Goal: Find contact information: Find contact information

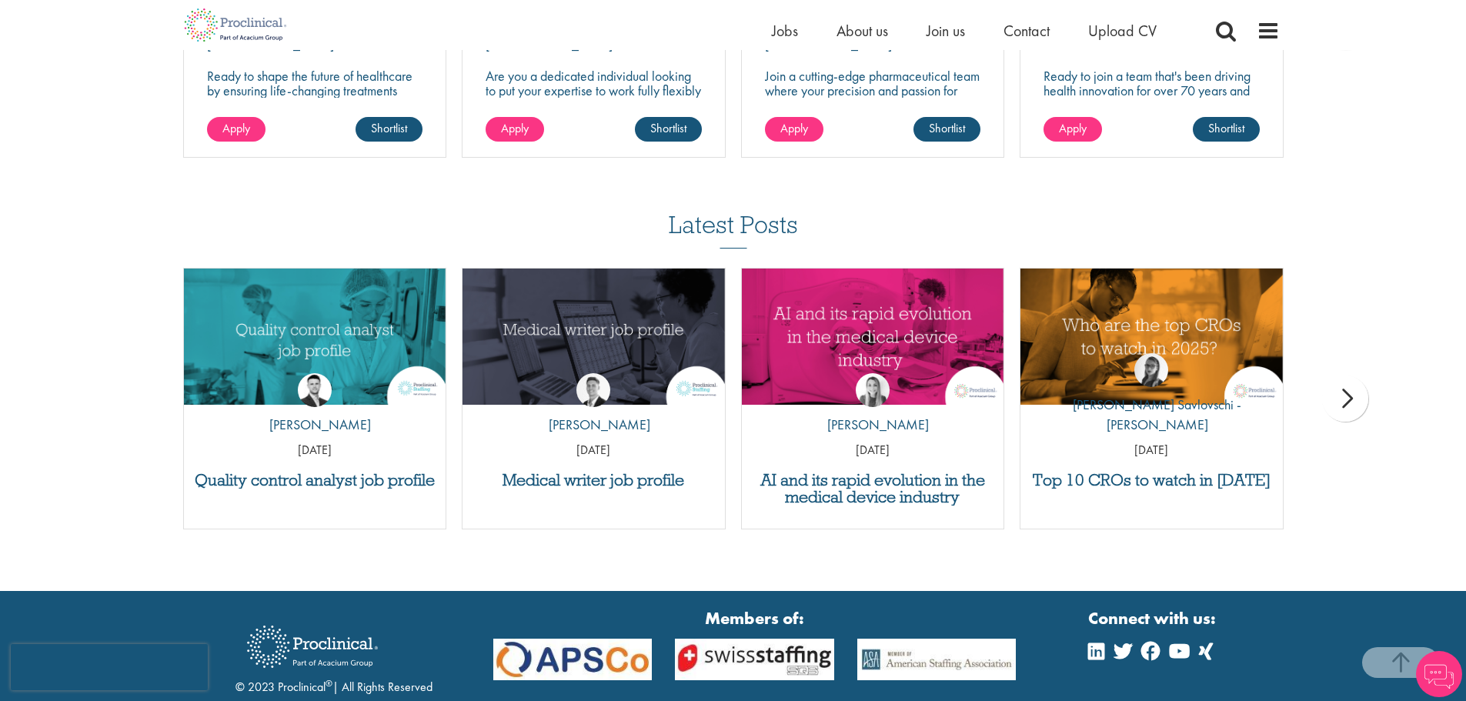
scroll to position [3055, 0]
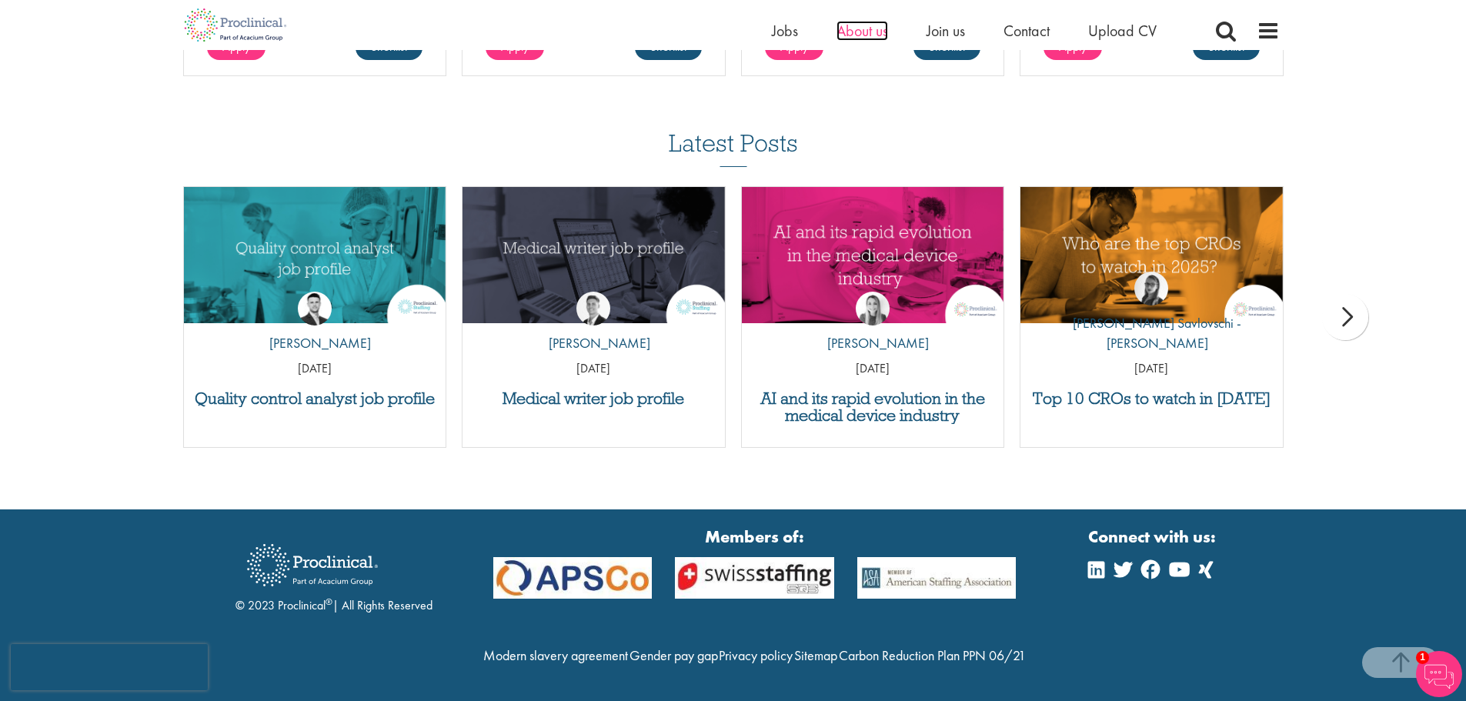
click at [877, 29] on span "About us" at bounding box center [863, 31] width 52 height 20
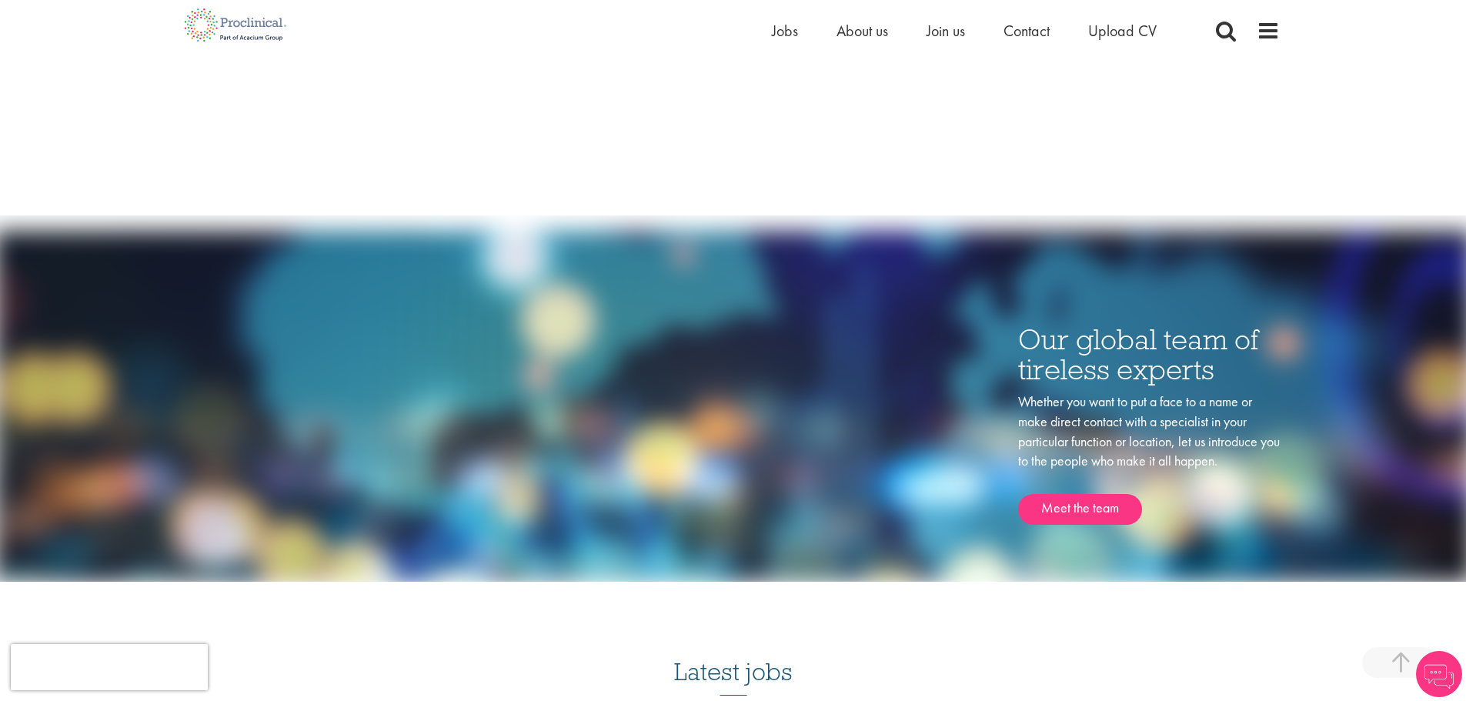
scroll to position [2617, 0]
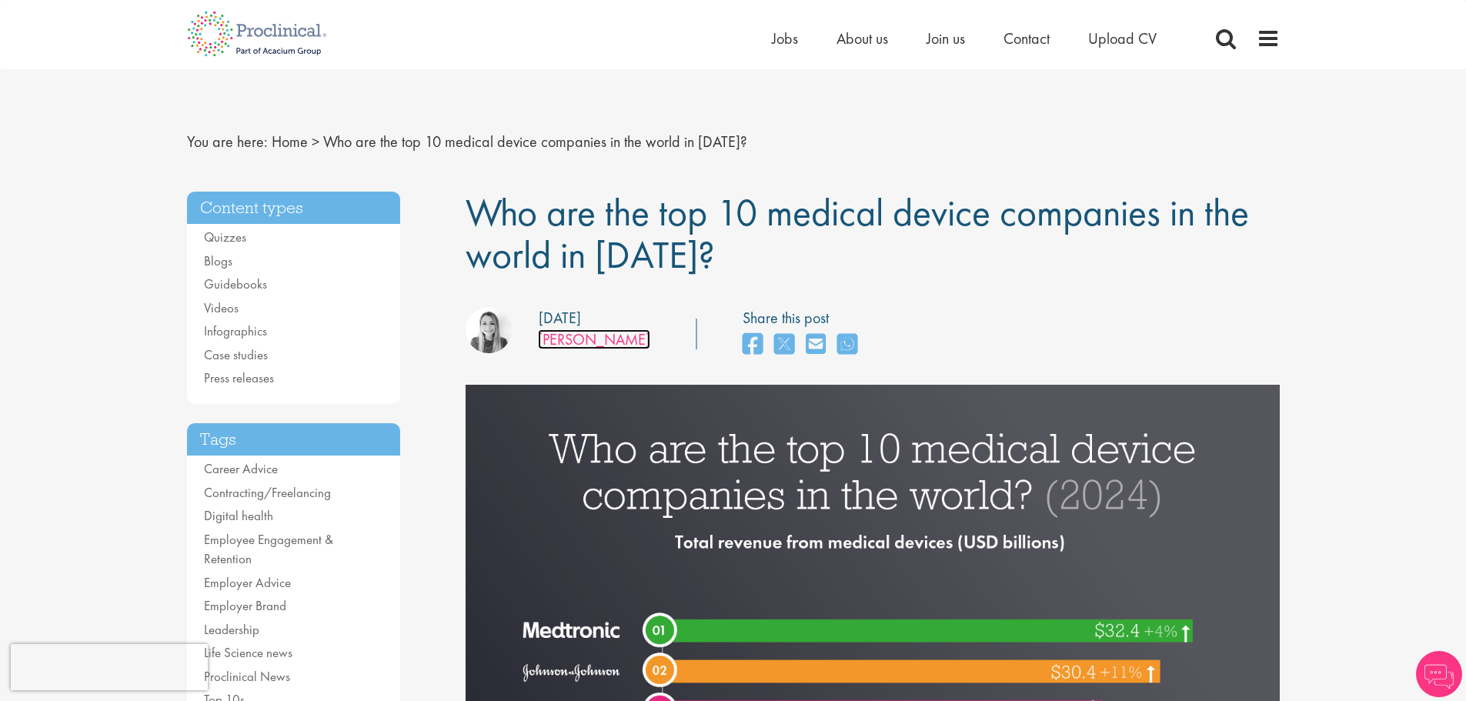
click at [593, 346] on link "[PERSON_NAME]" at bounding box center [594, 339] width 112 height 20
